Goal: Task Accomplishment & Management: Manage account settings

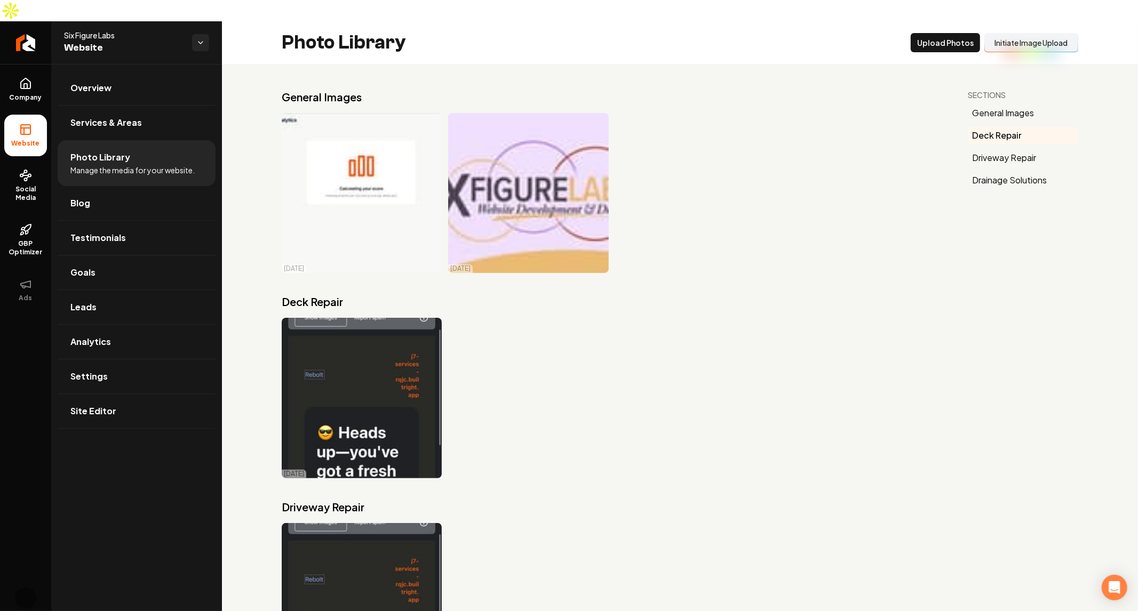
click at [626, 425] on div "[DATE]" at bounding box center [612, 398] width 660 height 160
click at [148, 359] on link "Settings" at bounding box center [137, 376] width 158 height 34
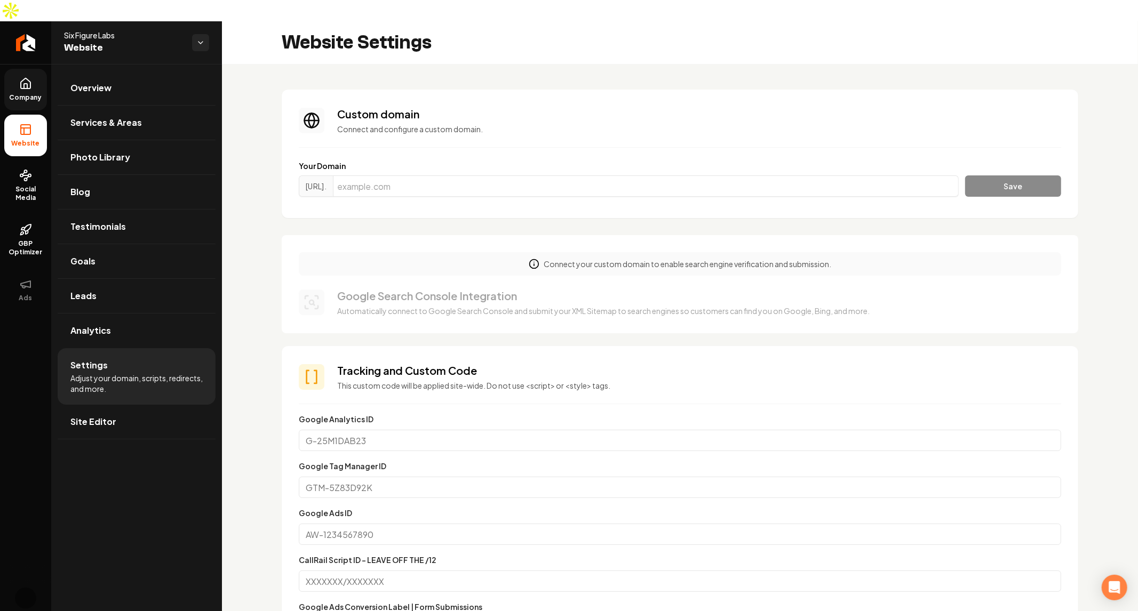
click at [25, 84] on icon at bounding box center [25, 86] width 3 height 5
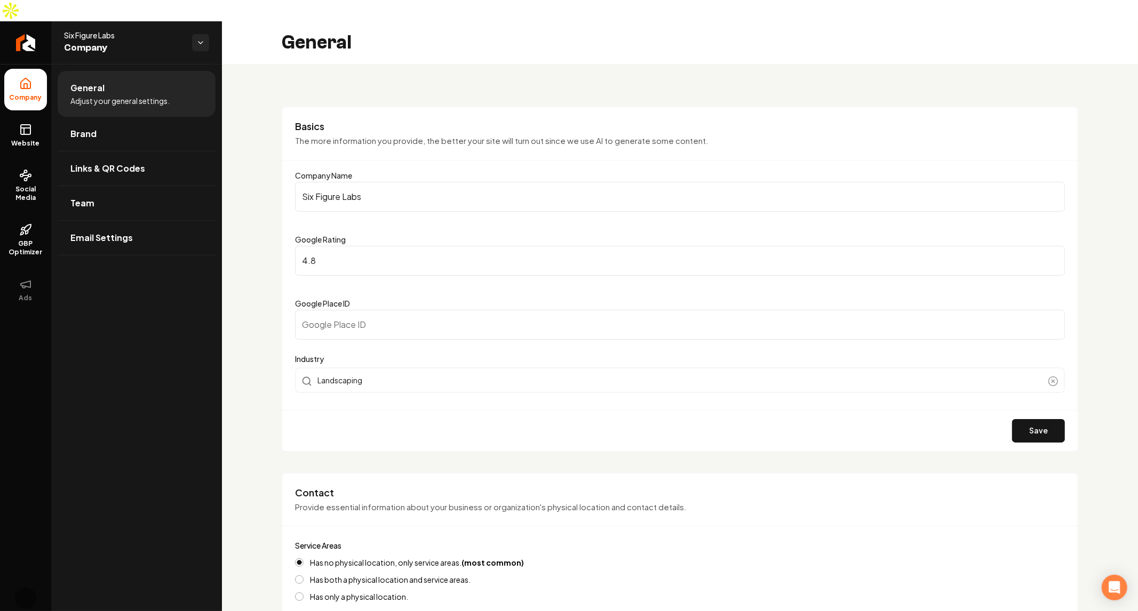
click at [176, 41] on span "Company" at bounding box center [123, 48] width 119 height 15
click at [194, 21] on html "Company Website Social Media GBP Optimizer Ads Account Six Figure Labs Company …" at bounding box center [569, 305] width 1138 height 611
click at [273, 36] on span "[PERSON_NAME]'s Wild West" at bounding box center [271, 36] width 102 height 11
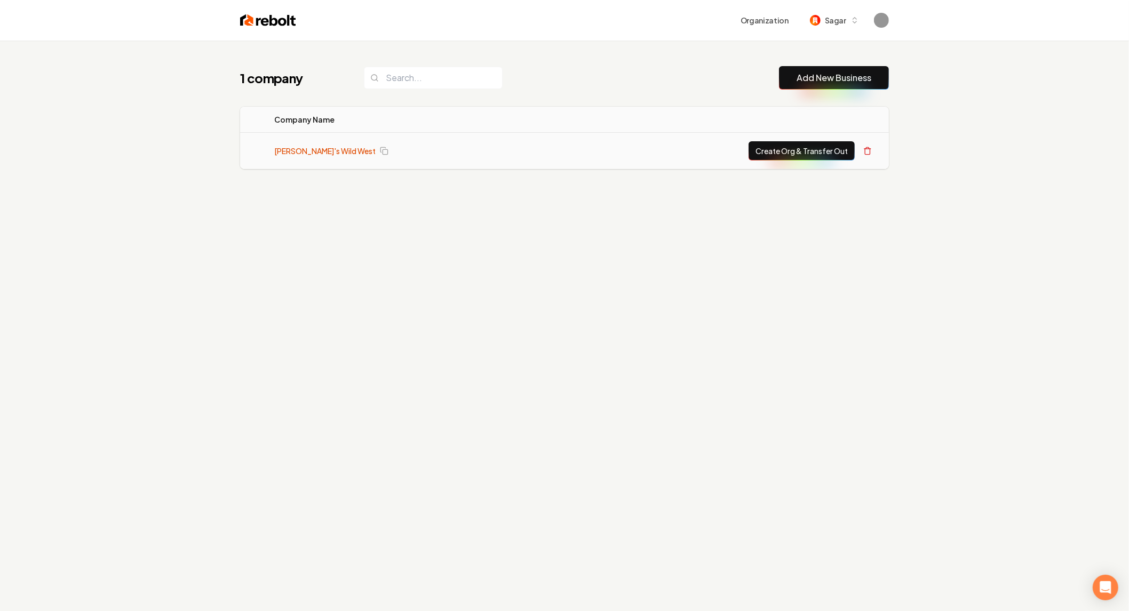
click at [290, 147] on link "[PERSON_NAME]'s Wild West" at bounding box center [324, 151] width 101 height 11
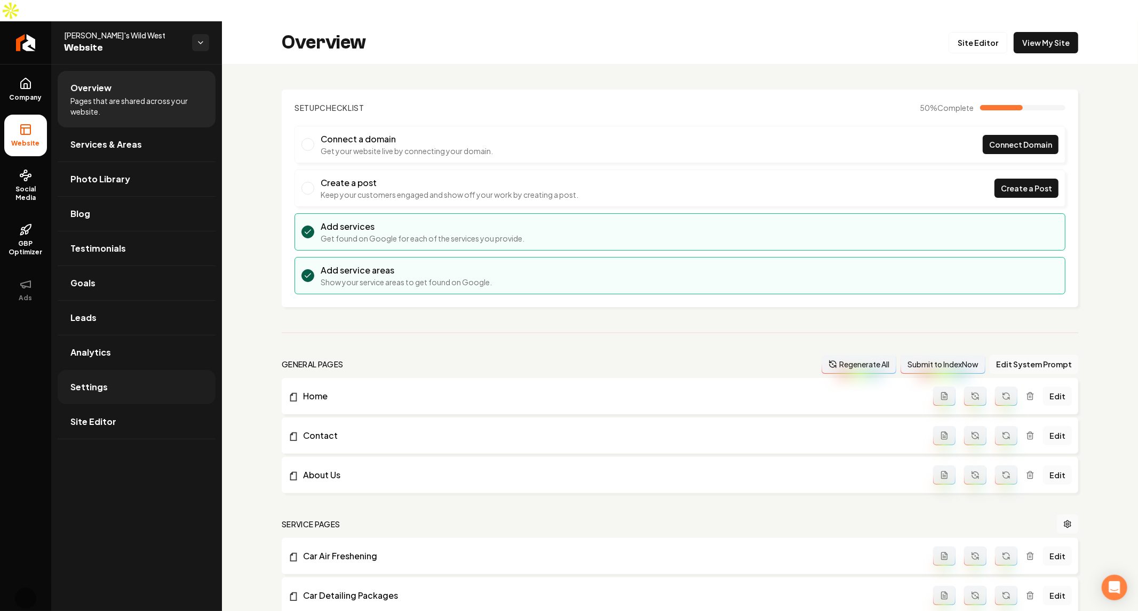
click at [145, 371] on link "Settings" at bounding box center [137, 387] width 158 height 34
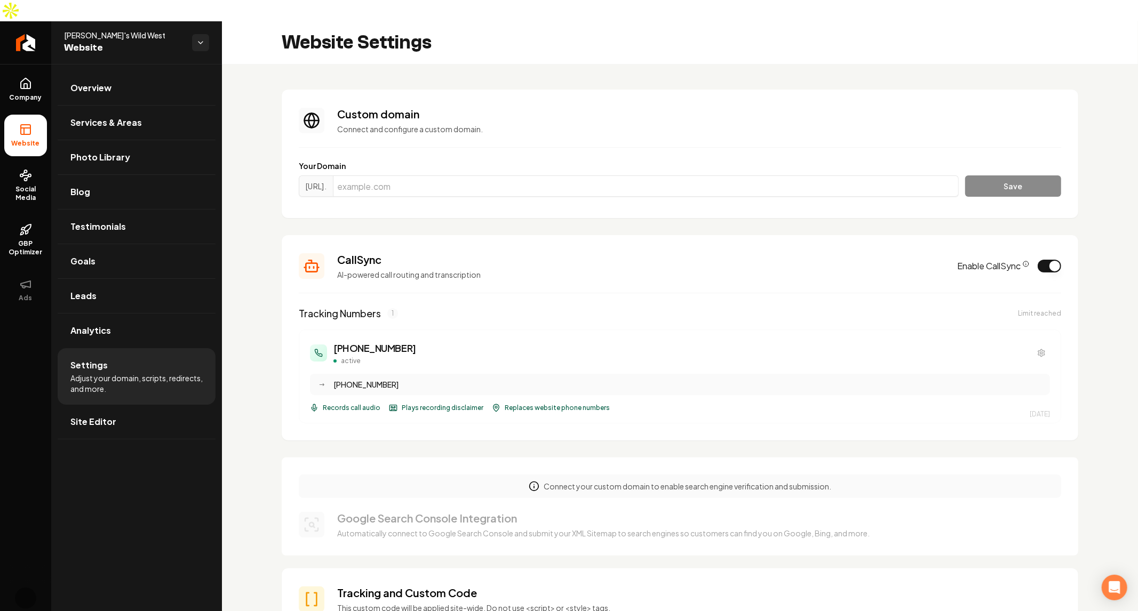
click at [1010, 260] on label "Enable CallSync" at bounding box center [993, 266] width 72 height 13
click at [1037, 260] on button "Enable CallSync" at bounding box center [1048, 266] width 23 height 13
click at [1022, 261] on icon "CallSync Info" at bounding box center [1025, 264] width 6 height 6
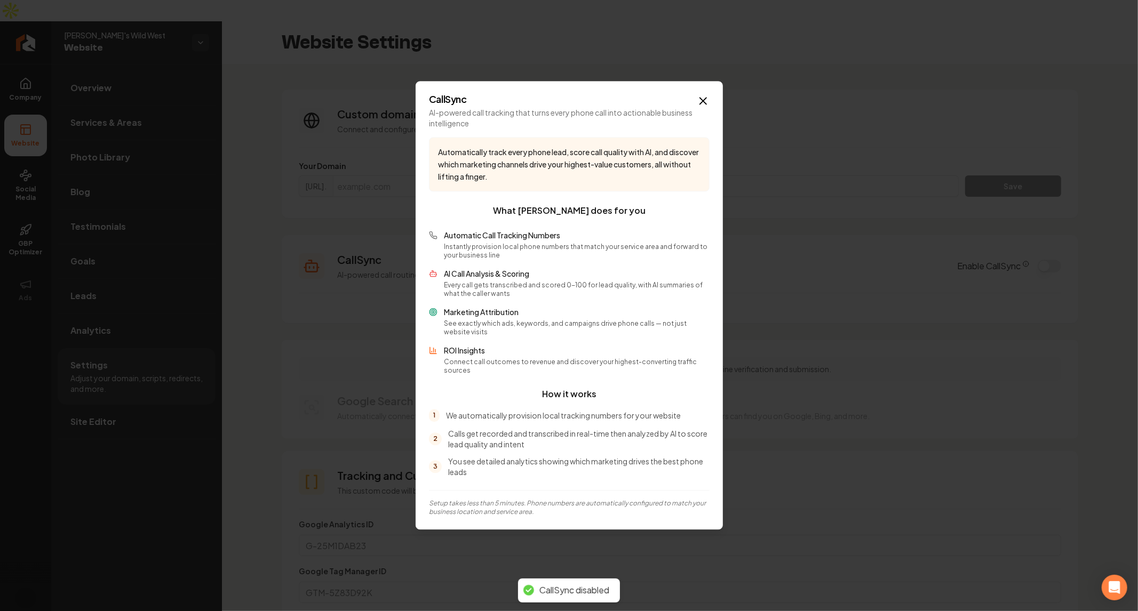
click at [581, 251] on p "Instantly provision local phone numbers that match your service area and forwar…" at bounding box center [577, 251] width 266 height 17
click at [507, 292] on p "Every call gets transcribed and scored 0-100 for lead quality, with AI summarie…" at bounding box center [577, 290] width 266 height 17
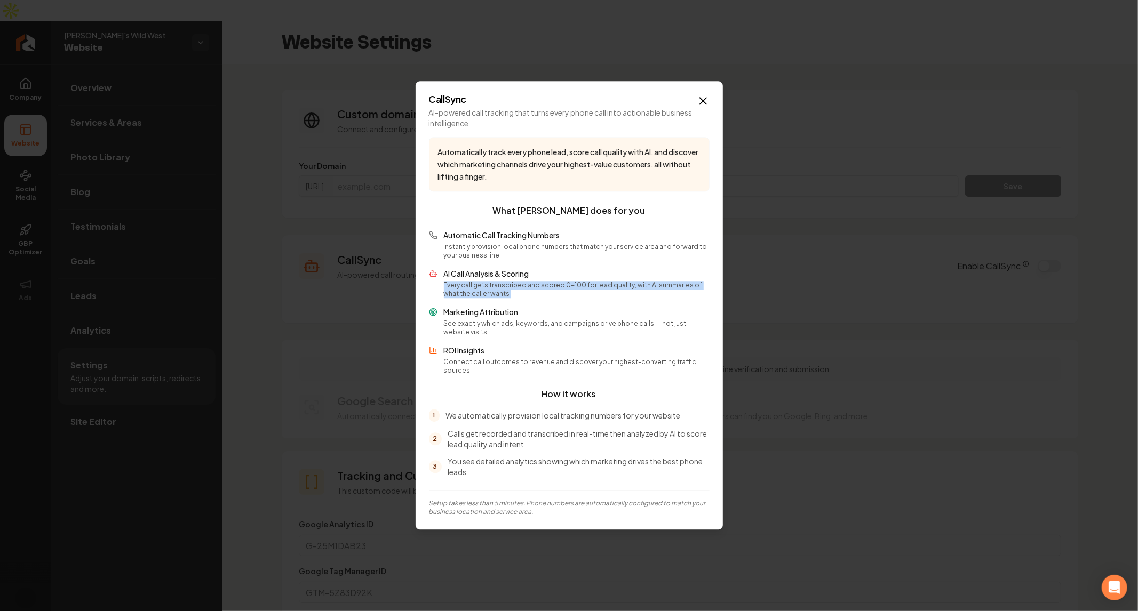
click at [507, 292] on p "Every call gets transcribed and scored 0-100 for lead quality, with AI summarie…" at bounding box center [577, 290] width 266 height 17
click at [530, 328] on p "See exactly which ads, keywords, and campaigns drive phone calls — not just web…" at bounding box center [577, 328] width 266 height 17
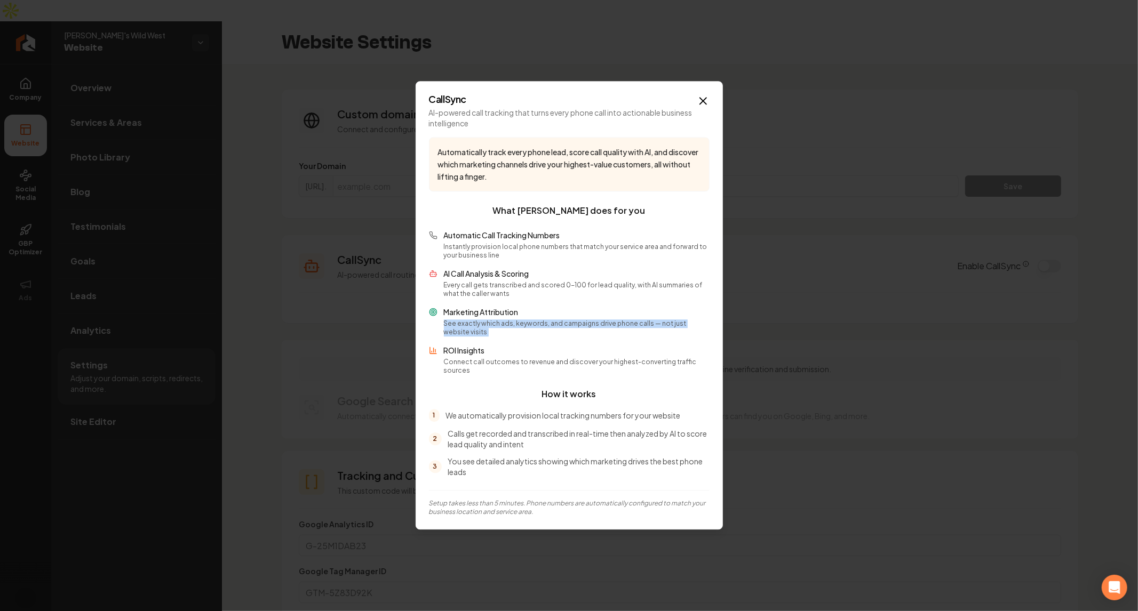
click at [530, 328] on p "See exactly which ads, keywords, and campaigns drive phone calls — not just web…" at bounding box center [577, 328] width 266 height 17
click at [470, 354] on p "ROI Insights" at bounding box center [577, 351] width 266 height 11
click at [503, 366] on p "Connect call outcomes to revenue and discover your highest-converting traffic s…" at bounding box center [577, 366] width 266 height 17
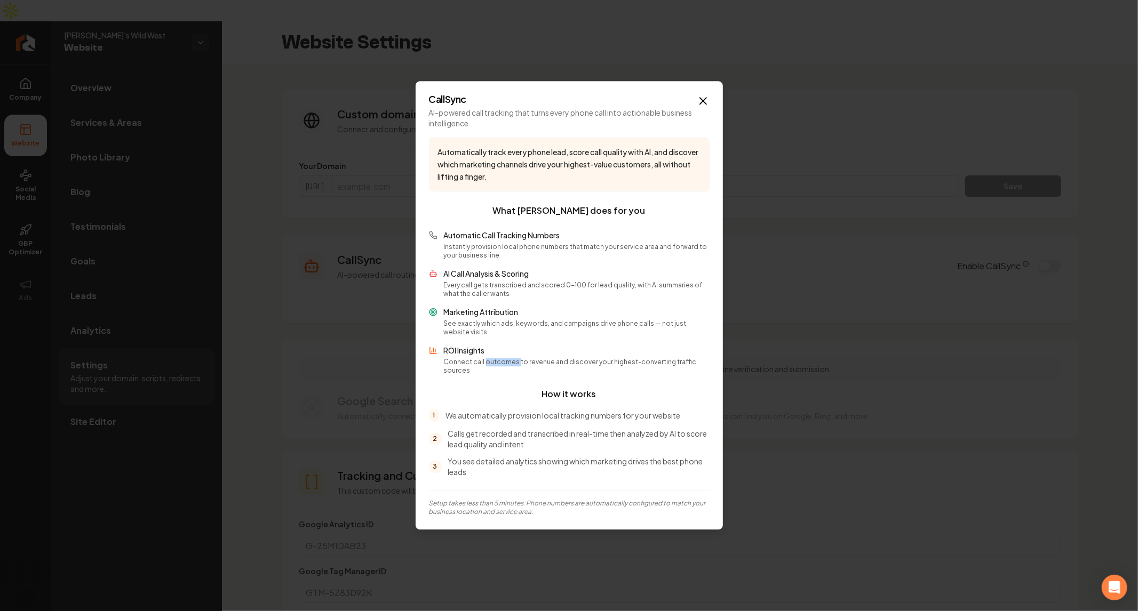
click at [503, 366] on p "Connect call outcomes to revenue and discover your highest-converting traffic s…" at bounding box center [577, 366] width 266 height 17
click at [605, 366] on p "Connect call outcomes to revenue and discover your highest-converting traffic s…" at bounding box center [577, 366] width 266 height 17
drag, startPoint x: 519, startPoint y: 363, endPoint x: 678, endPoint y: 363, distance: 159.5
click at [678, 363] on p "Connect call outcomes to revenue and discover your highest-converting traffic s…" at bounding box center [577, 366] width 266 height 17
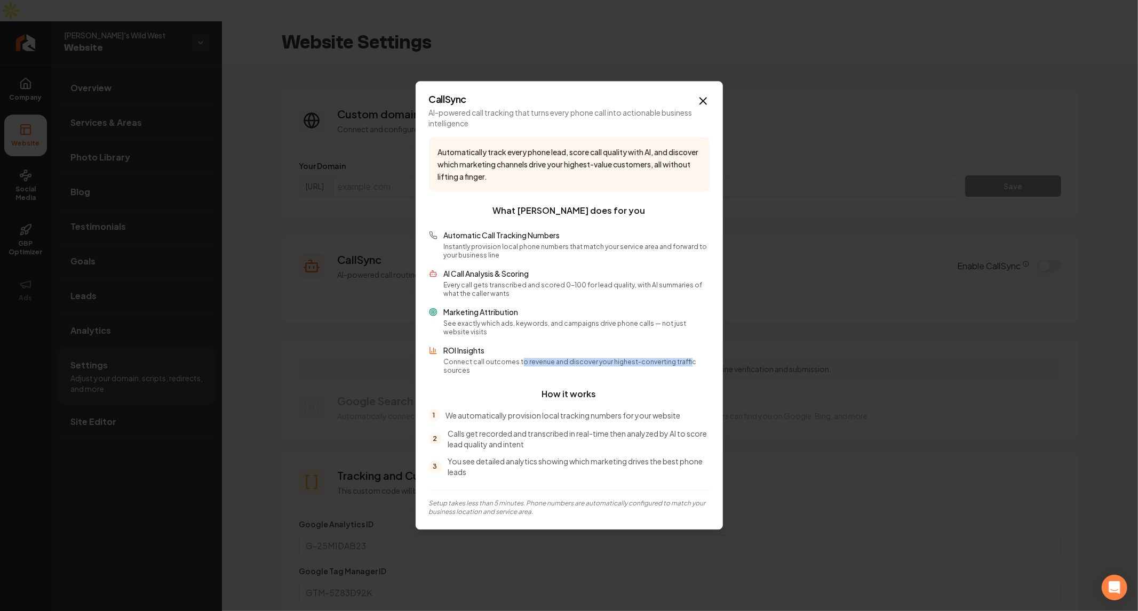
click at [678, 363] on p "Connect call outcomes to revenue and discover your highest-converting traffic s…" at bounding box center [577, 366] width 266 height 17
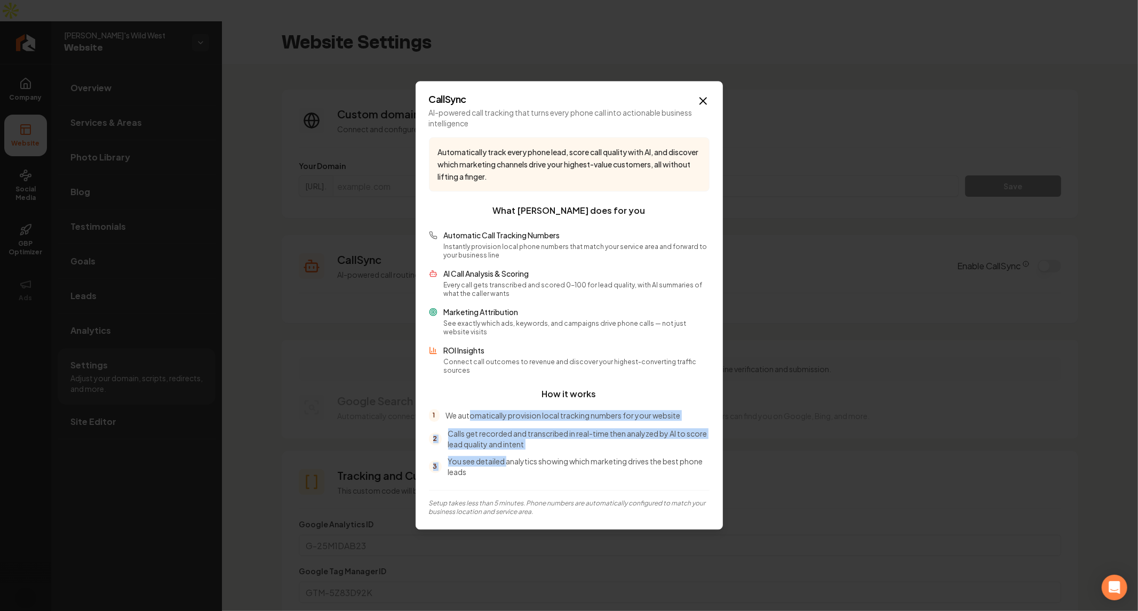
drag, startPoint x: 469, startPoint y: 413, endPoint x: 507, endPoint y: 450, distance: 52.8
click at [507, 450] on div "1 We automatically provision local tracking numbers for your website 2 Calls ge…" at bounding box center [569, 444] width 281 height 68
